Goal: Task Accomplishment & Management: Use online tool/utility

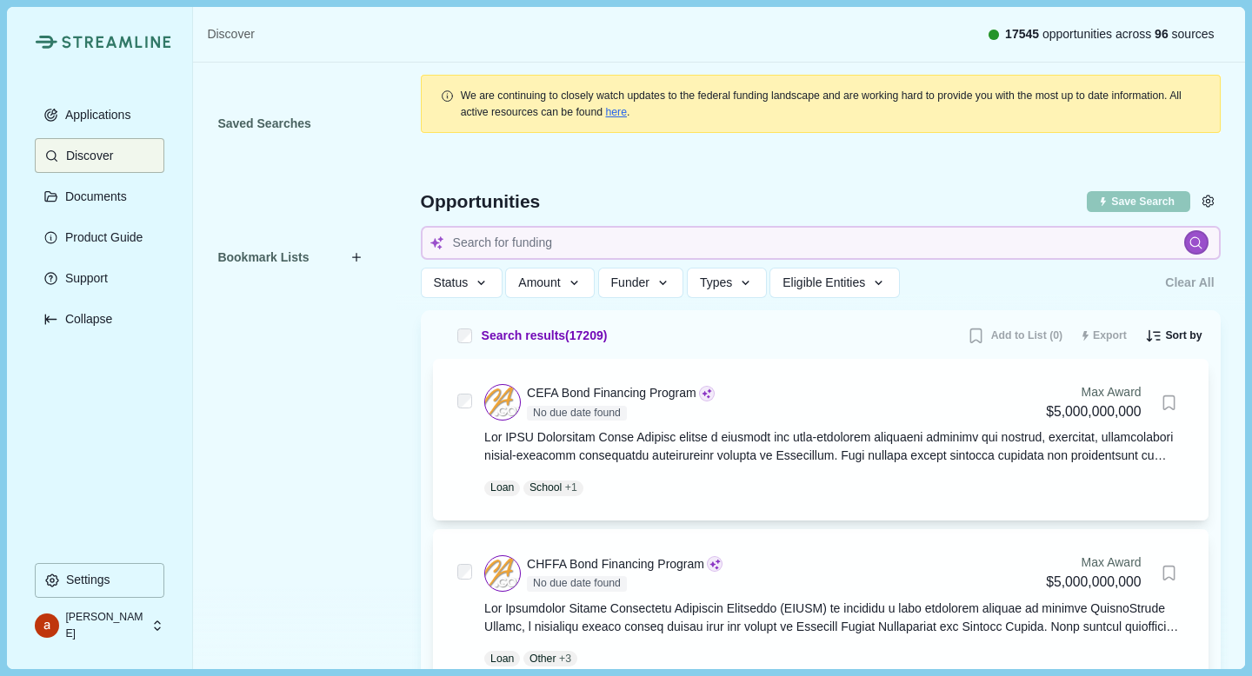
scroll to position [2308, 0]
